Goal: Transaction & Acquisition: Purchase product/service

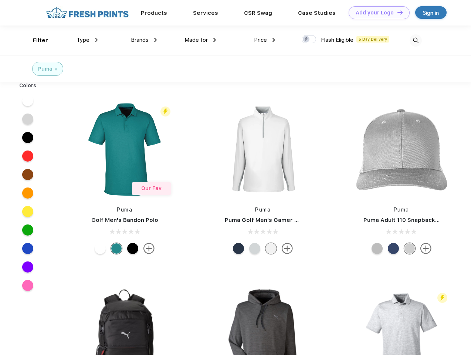
click at [376, 13] on link "Add your Logo Design Tool" at bounding box center [379, 12] width 61 height 13
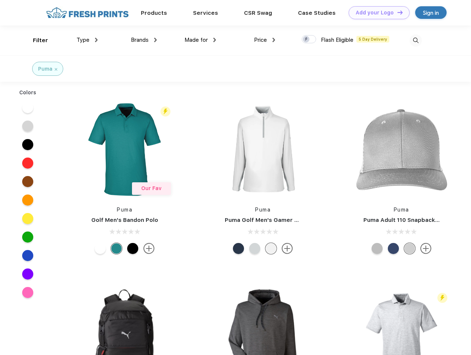
click at [0, 0] on div "Design Tool" at bounding box center [0, 0] width 0 height 0
click at [397, 12] on link "Add your Logo Design Tool" at bounding box center [379, 12] width 61 height 13
click at [35, 40] on div "Filter" at bounding box center [40, 40] width 15 height 9
click at [87, 40] on span "Type" at bounding box center [83, 40] width 13 height 7
click at [144, 40] on span "Brands" at bounding box center [140, 40] width 18 height 7
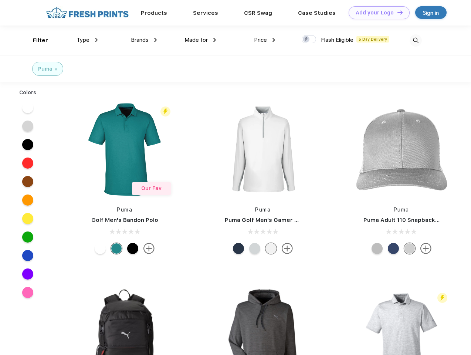
click at [200, 40] on span "Made for" at bounding box center [196, 40] width 23 height 7
click at [265, 40] on span "Price" at bounding box center [260, 40] width 13 height 7
click at [309, 40] on div at bounding box center [309, 39] width 14 height 8
click at [307, 40] on input "checkbox" at bounding box center [304, 37] width 5 height 5
click at [416, 40] on img at bounding box center [416, 40] width 12 height 12
